Goal: Task Accomplishment & Management: Use online tool/utility

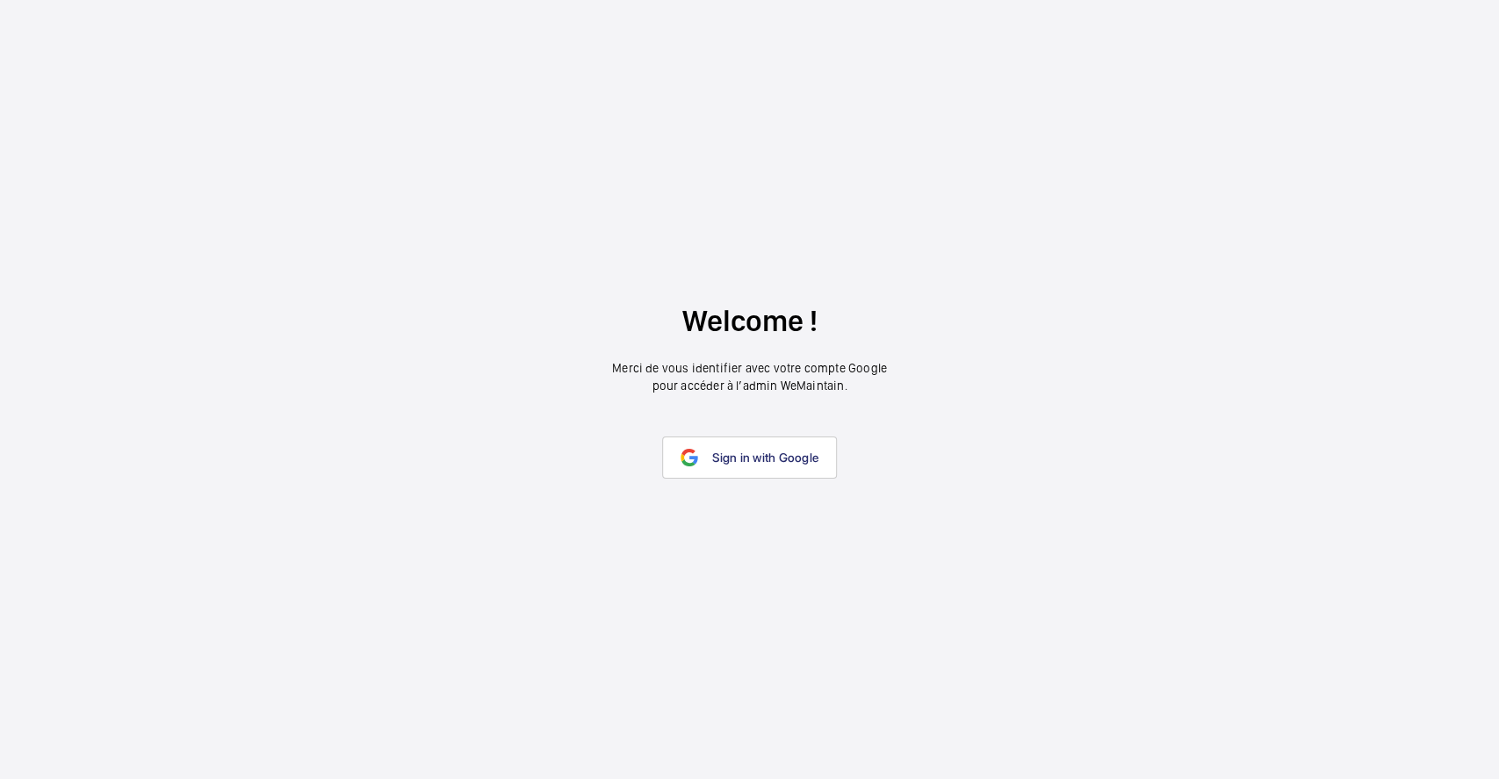
click at [759, 429] on wm-front-google-login "Welcome ! Merci de vous identifier avec votre compte Google pour accéder à l’ad…" at bounding box center [749, 389] width 1499 height 779
click at [754, 443] on link "Sign in with Google" at bounding box center [749, 457] width 175 height 42
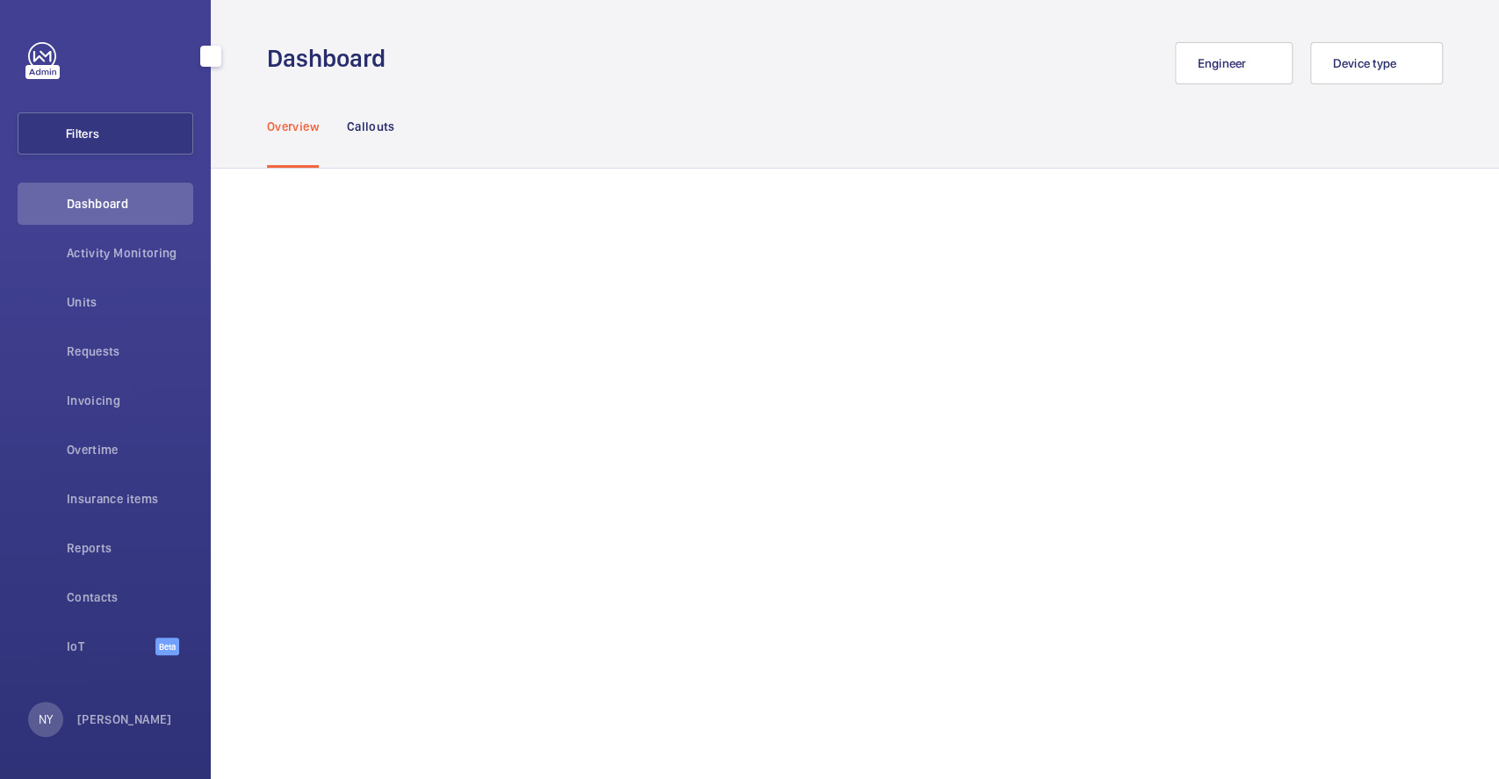
click at [97, 277] on div "Activity Monitoring" at bounding box center [106, 256] width 176 height 49
click at [103, 263] on div "Activity Monitoring" at bounding box center [106, 253] width 176 height 42
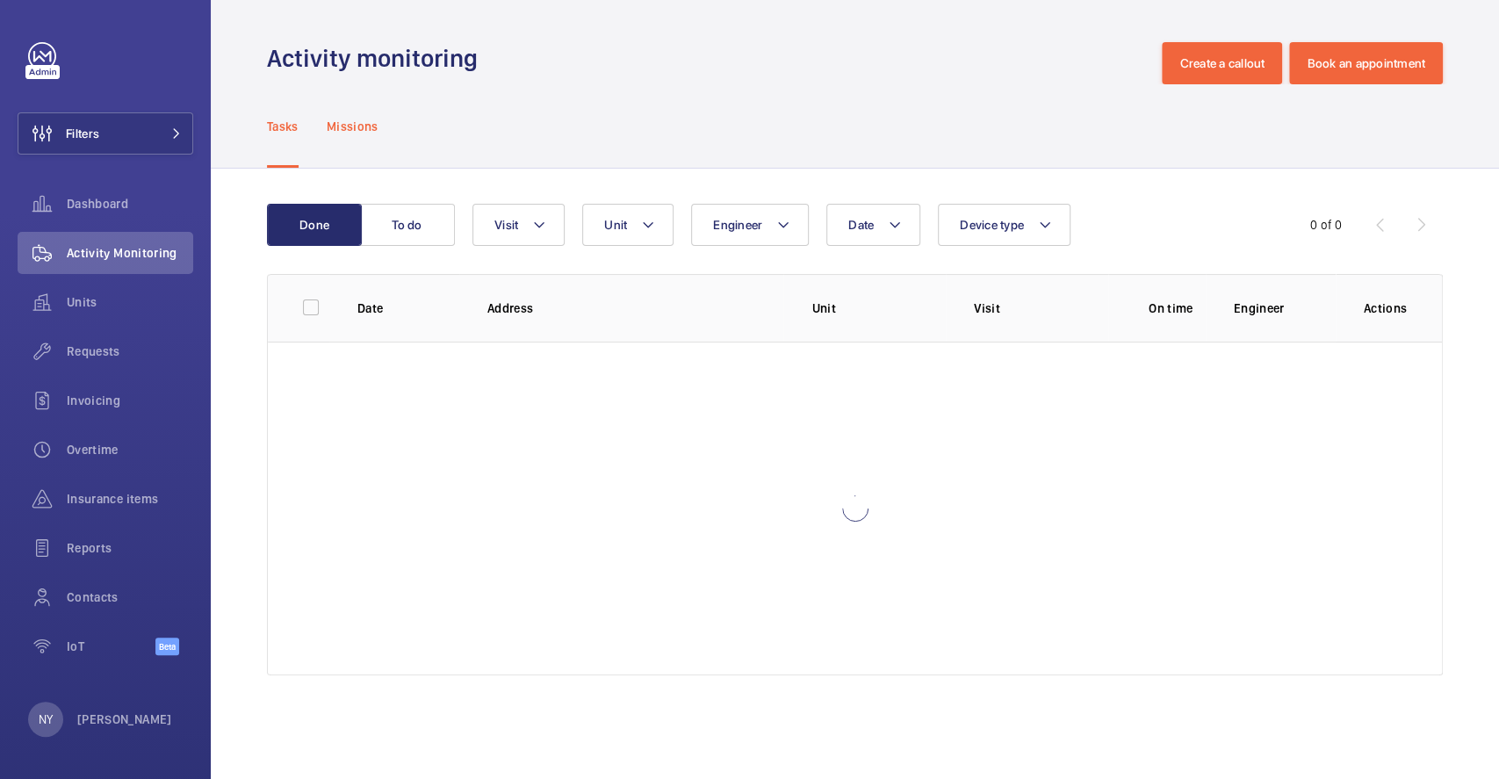
click at [336, 123] on p "Missions" at bounding box center [353, 127] width 52 height 18
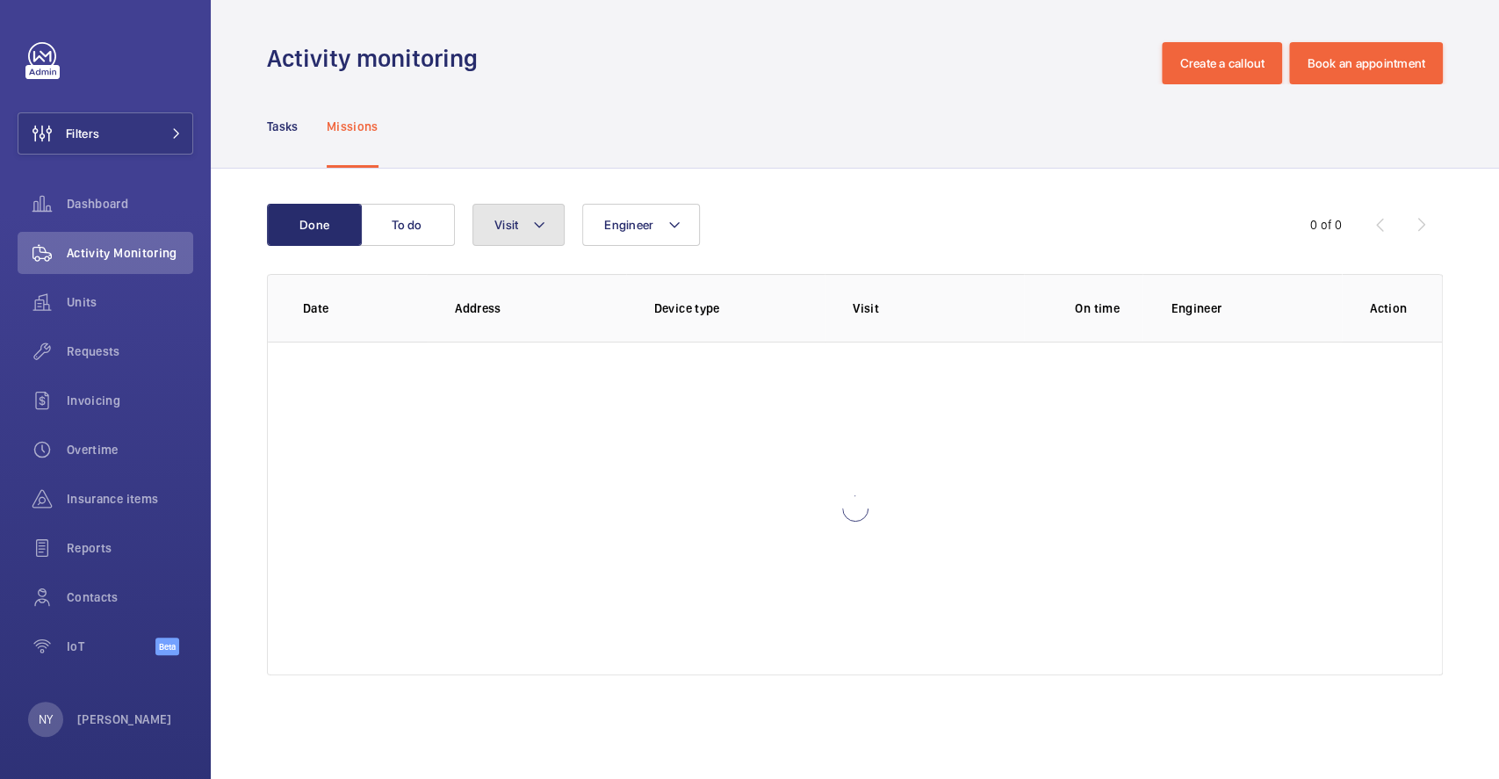
click at [531, 242] on button "Visit" at bounding box center [518, 225] width 92 height 42
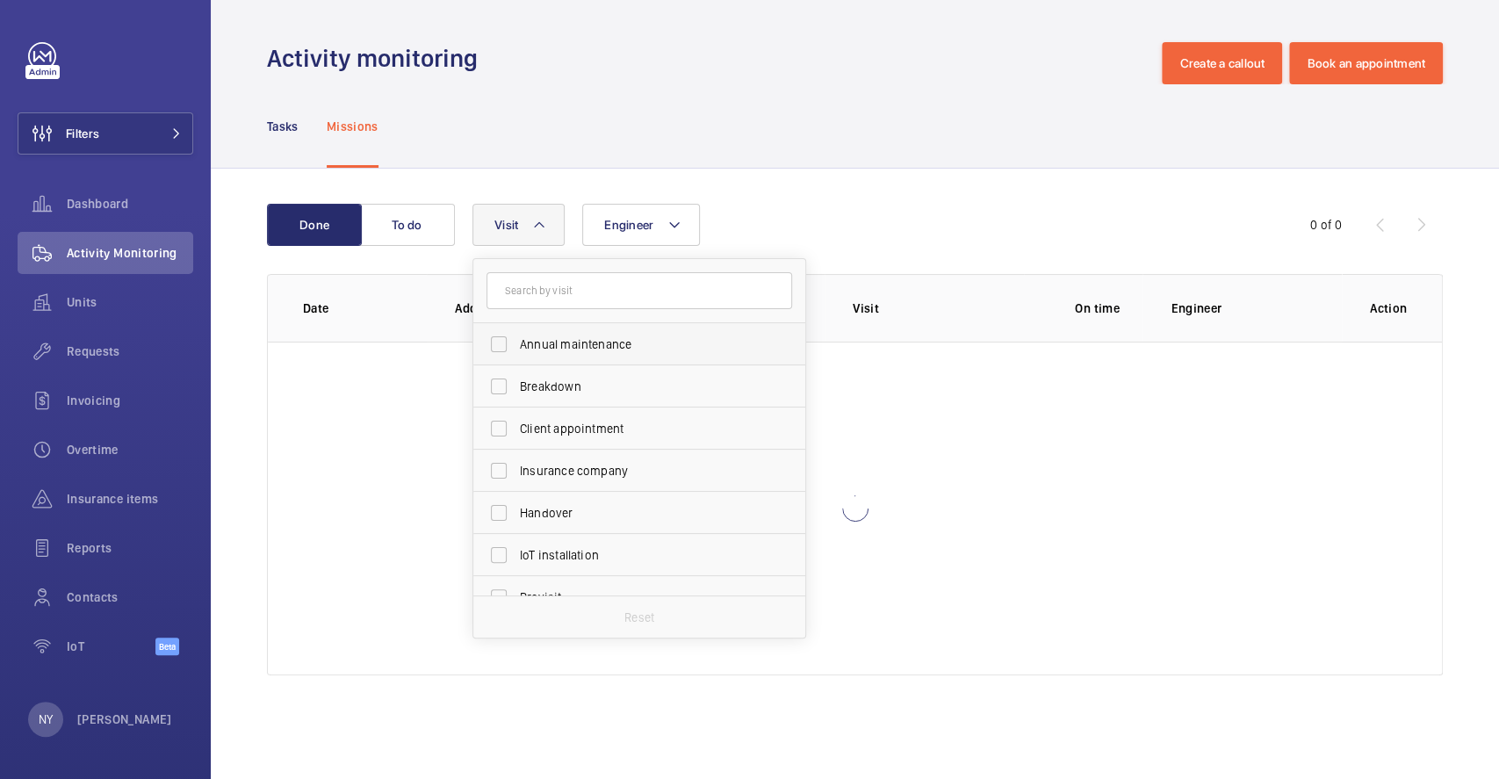
click at [527, 324] on label "Annual maintenance" at bounding box center [626, 344] width 306 height 42
click at [516, 327] on input "Annual maintenance" at bounding box center [498, 344] width 35 height 35
checkbox input "true"
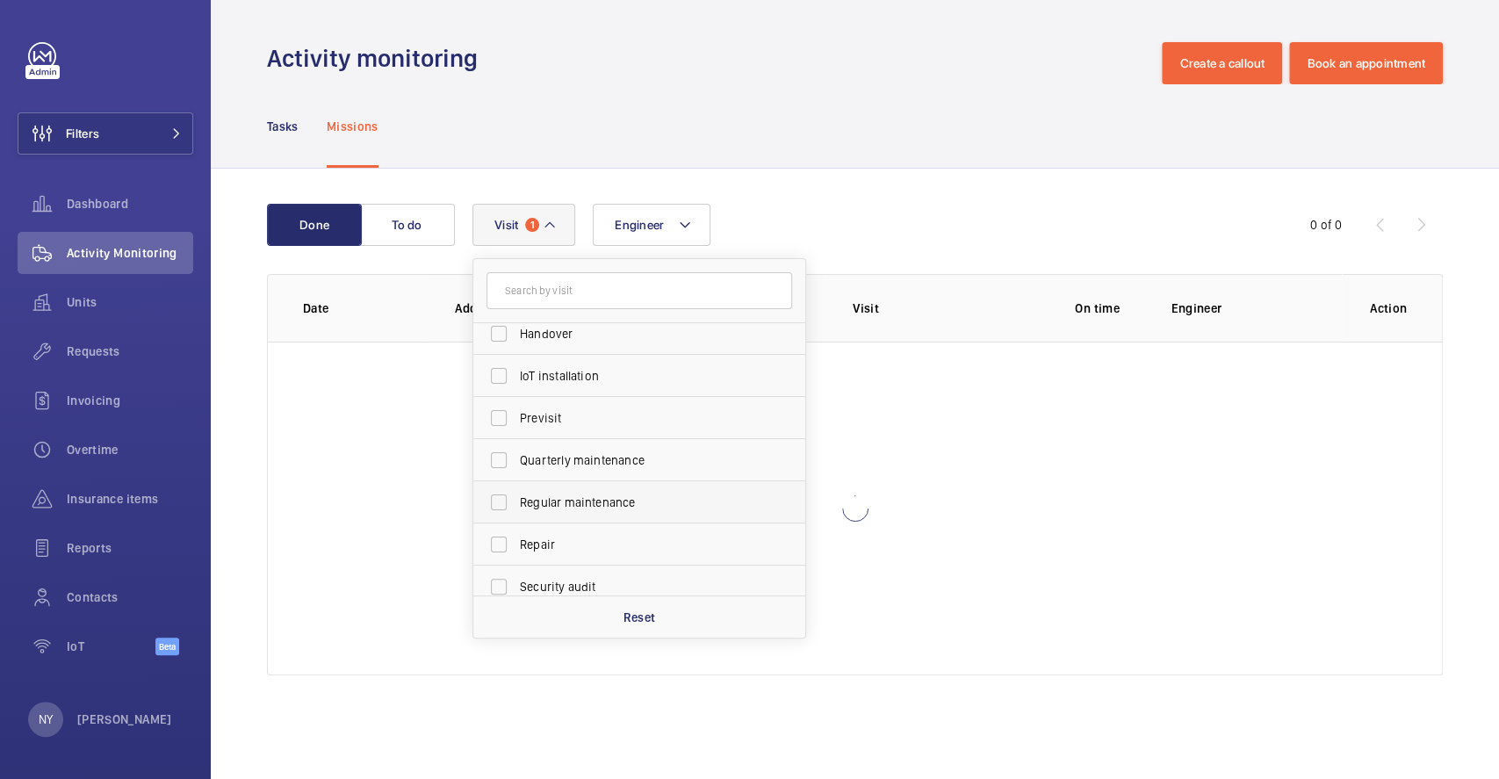
scroll to position [275, 0]
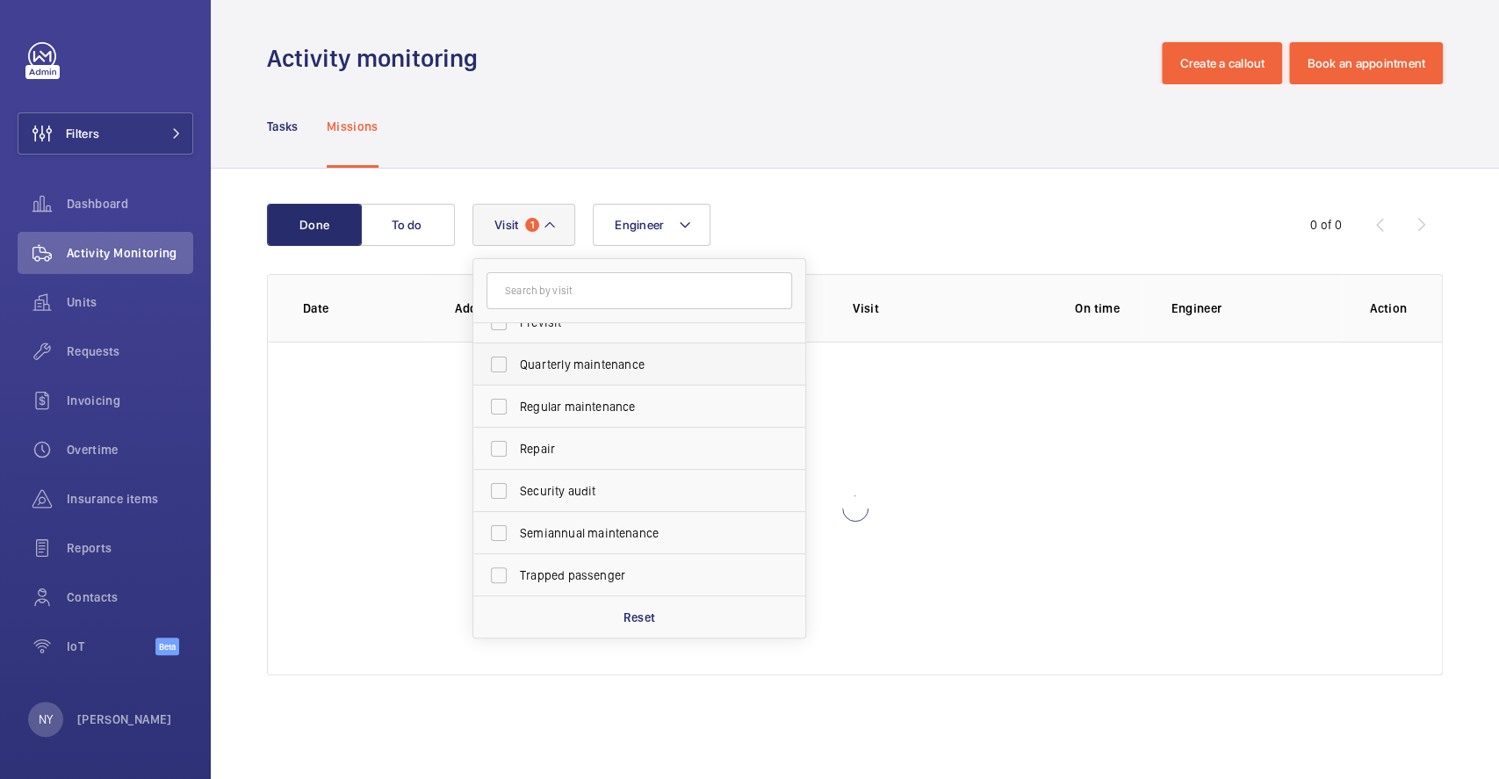
click at [626, 363] on span "Quarterly maintenance" at bounding box center [641, 365] width 242 height 18
click at [516, 363] on input "Quarterly maintenance" at bounding box center [498, 364] width 35 height 35
checkbox input "true"
click at [618, 408] on span "Regular maintenance" at bounding box center [641, 407] width 242 height 18
click at [516, 408] on input "Regular maintenance" at bounding box center [498, 406] width 35 height 35
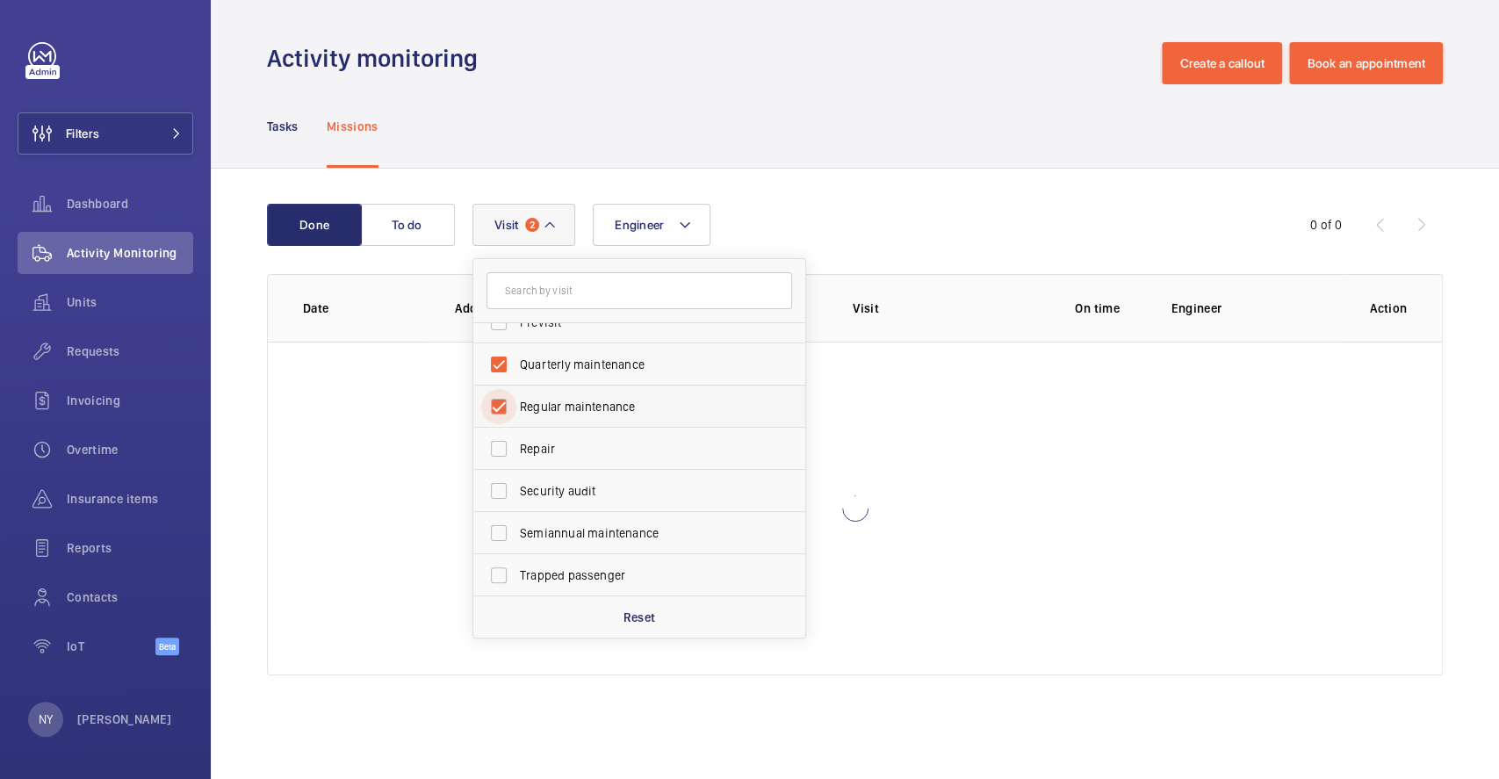
checkbox input "true"
click at [564, 531] on span "Semiannual maintenance" at bounding box center [641, 533] width 242 height 18
click at [516, 531] on input "Semiannual maintenance" at bounding box center [498, 533] width 35 height 35
checkbox input "true"
click at [703, 130] on div "Tasks Missions" at bounding box center [855, 125] width 1176 height 83
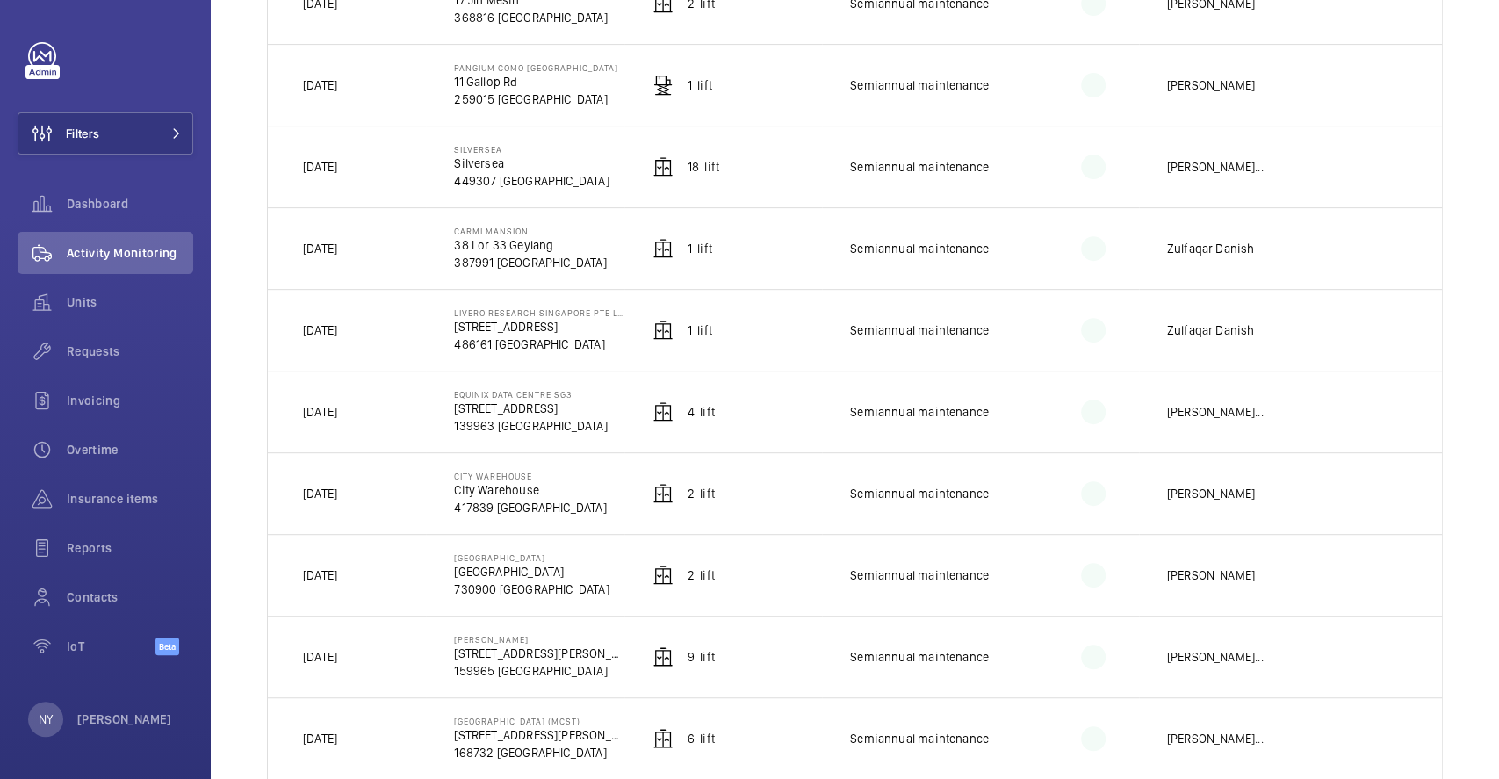
scroll to position [703, 0]
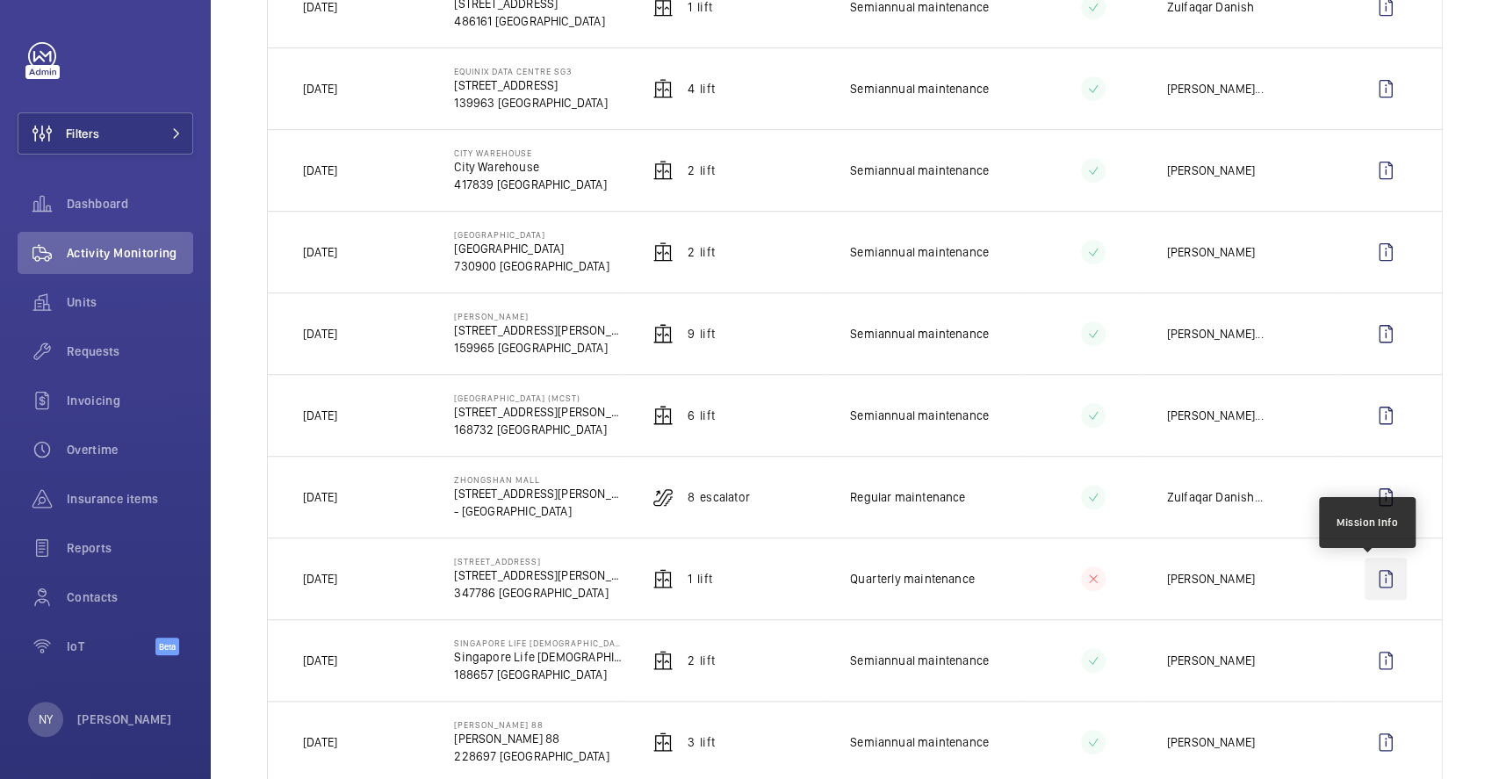
click at [1371, 594] on wm-front-icon-button at bounding box center [1386, 579] width 42 height 42
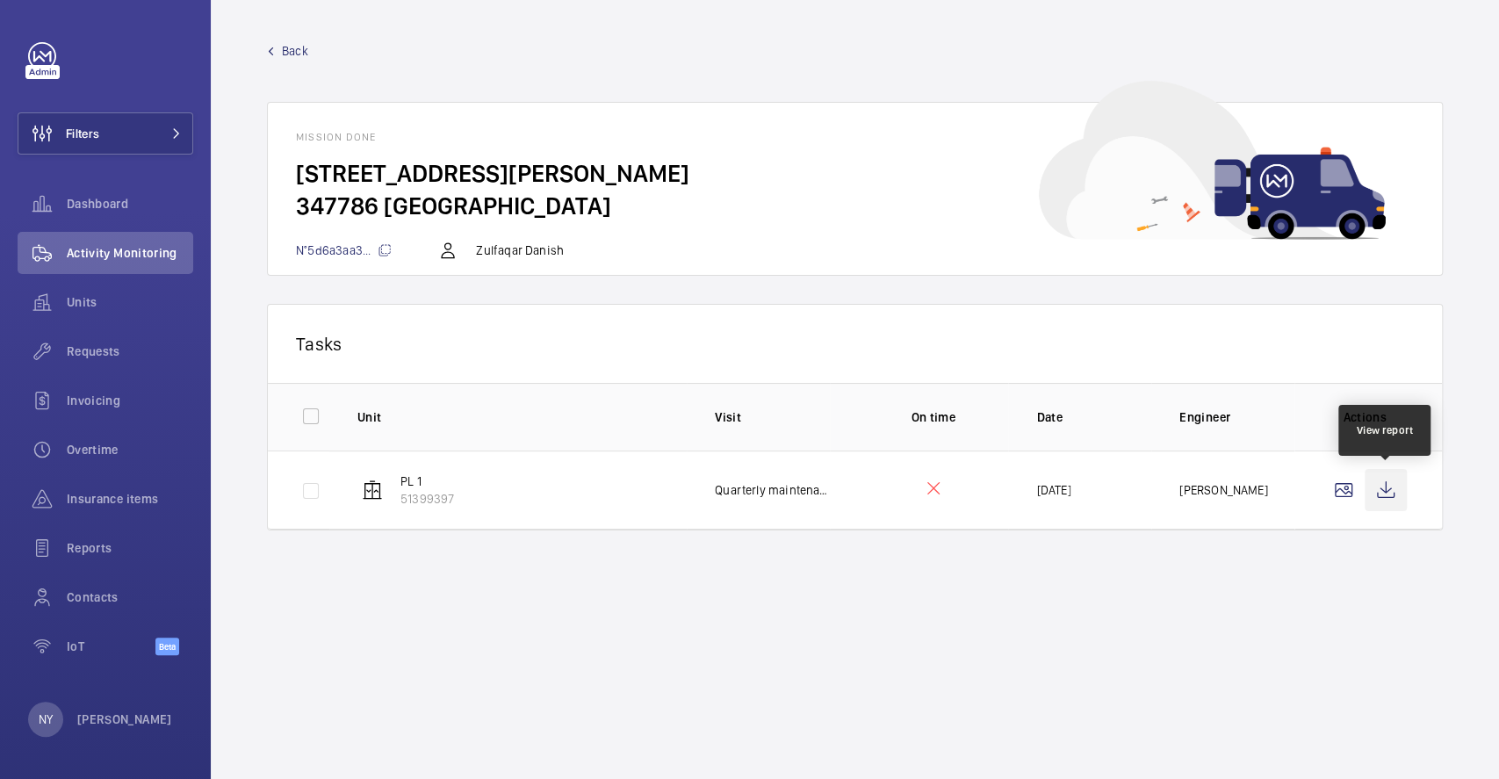
click at [1400, 482] on wm-front-icon-button at bounding box center [1386, 490] width 42 height 42
click at [112, 727] on p "[PERSON_NAME]" at bounding box center [124, 719] width 95 height 18
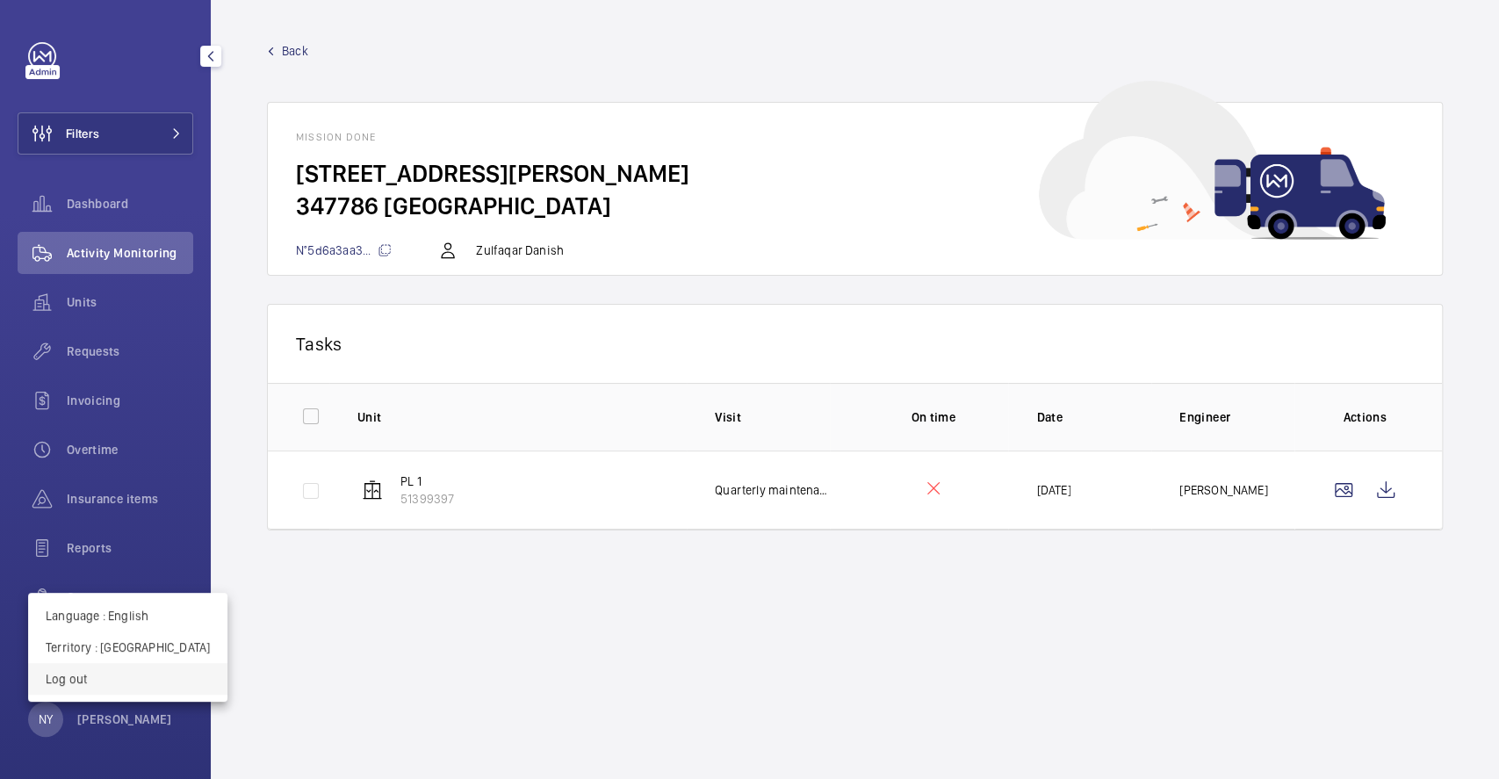
click at [142, 694] on button "Log out" at bounding box center [127, 679] width 199 height 32
